Goal: Navigation & Orientation: Find specific page/section

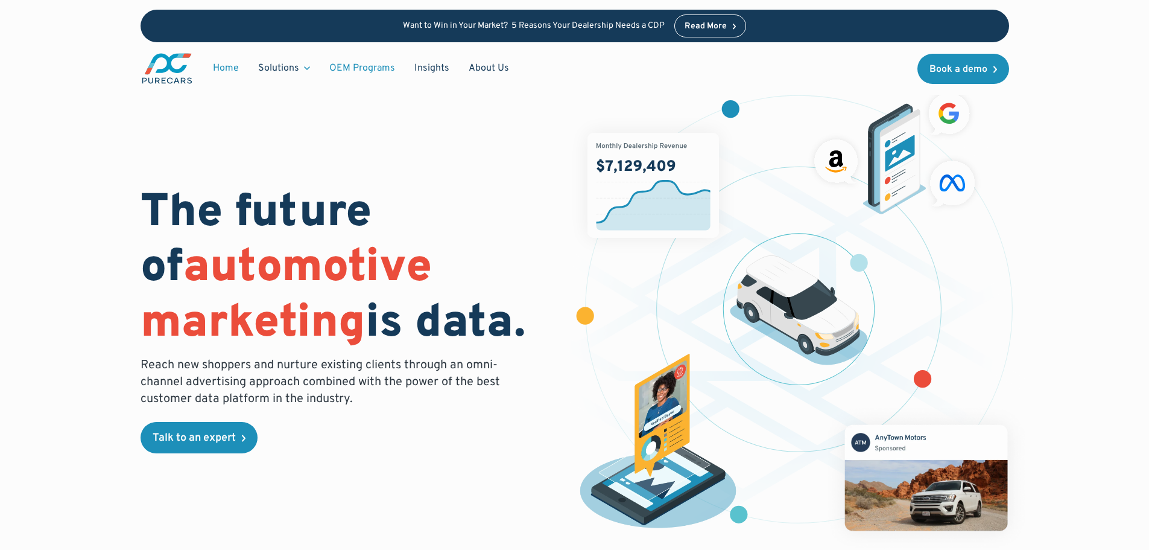
click at [370, 78] on link "OEM Programs" at bounding box center [362, 68] width 85 height 23
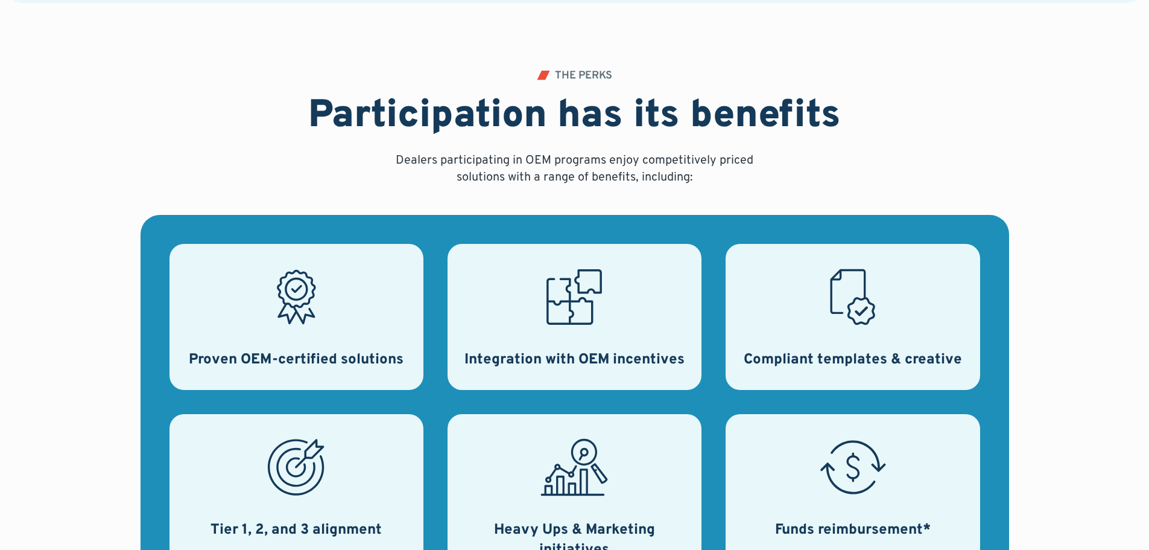
scroll to position [543, 0]
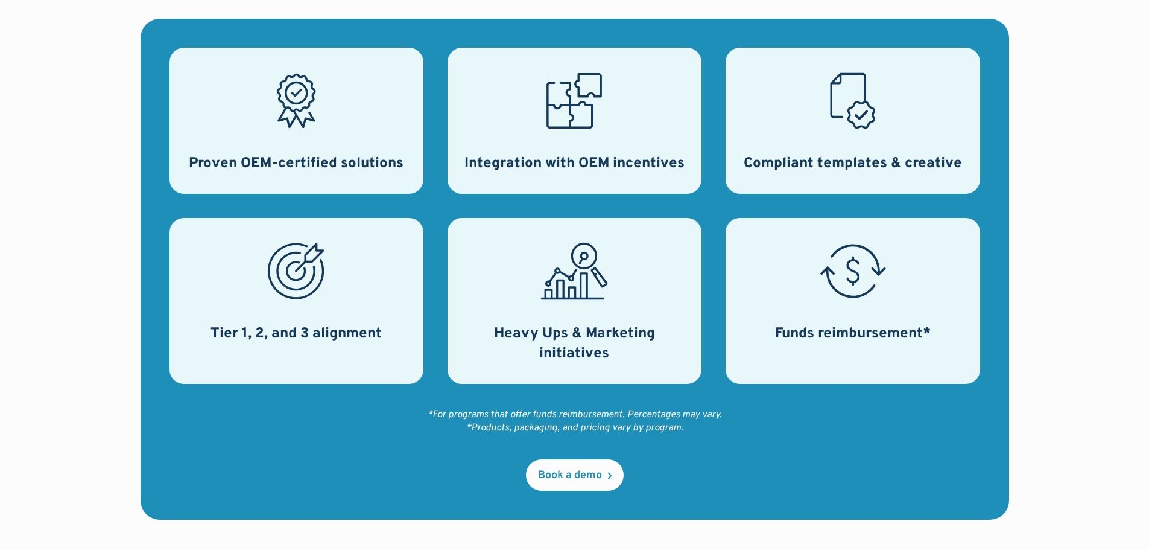
click at [813, 118] on div "Compliant templates & creative" at bounding box center [853, 121] width 254 height 146
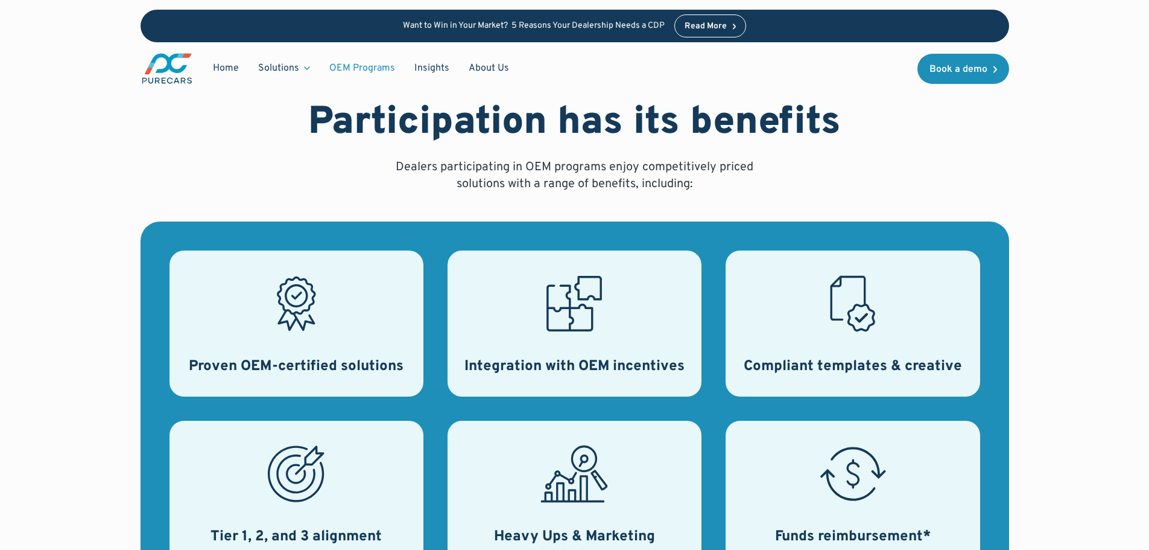
scroll to position [121, 0]
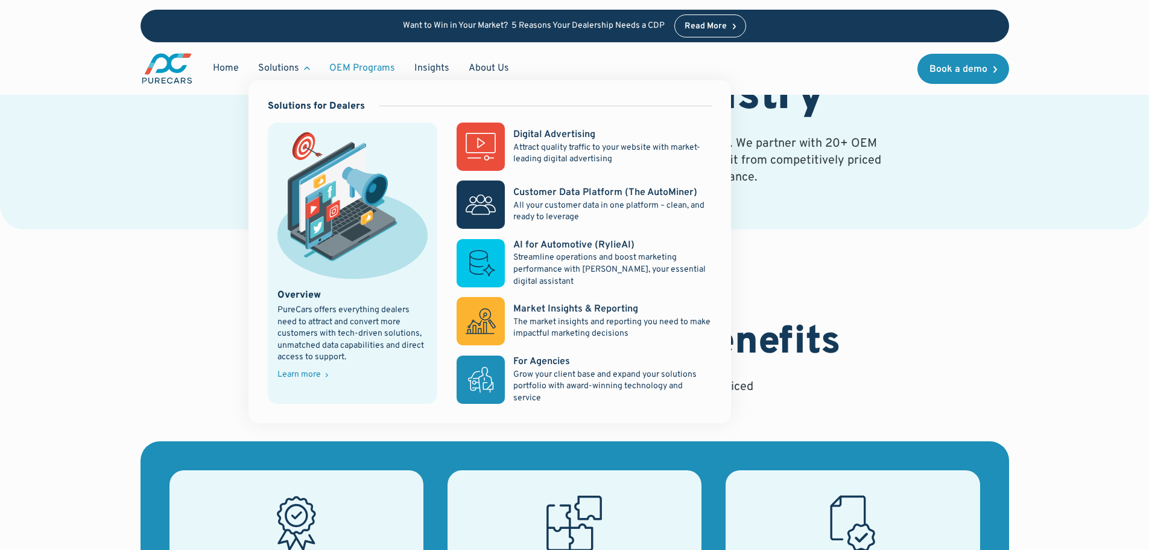
click at [318, 363] on div "PureCars offers everything dealers need to attract and convert more customers w…" at bounding box center [353, 333] width 151 height 59
